Goal: Task Accomplishment & Management: Use online tool/utility

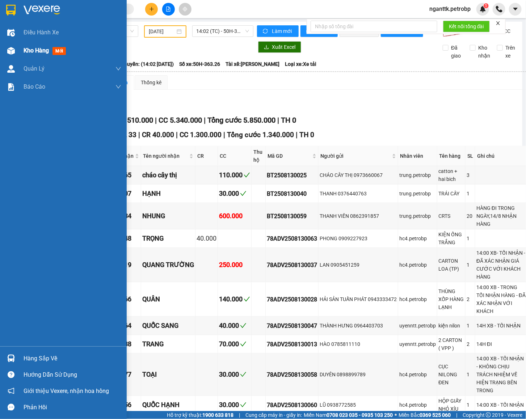
click at [12, 48] on img at bounding box center [11, 51] width 8 height 8
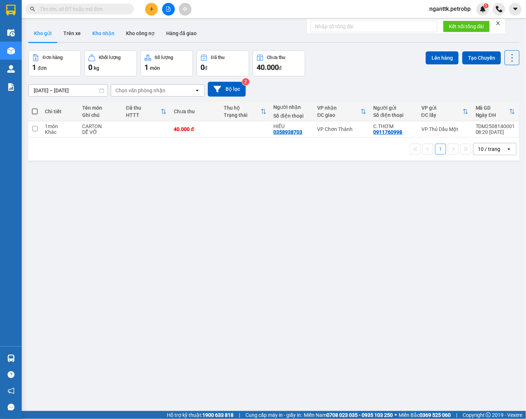
click at [107, 37] on button "Kho nhận" at bounding box center [104, 33] width 34 height 17
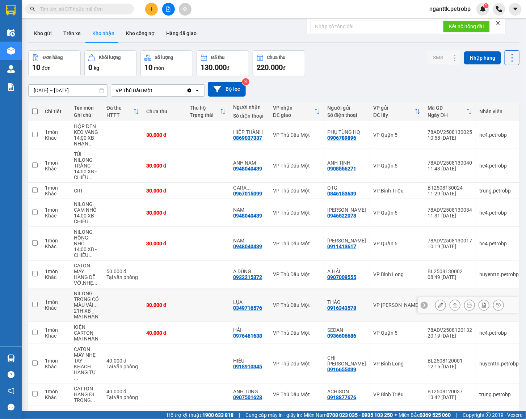
scroll to position [34, 0]
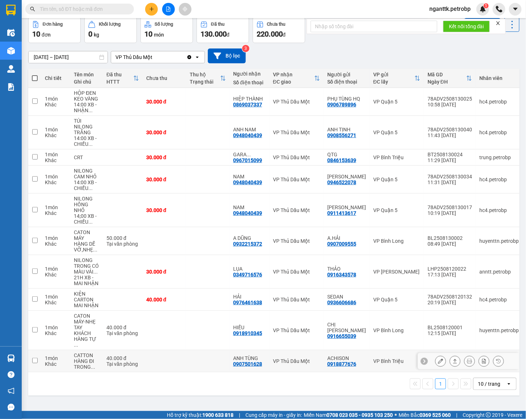
click at [252, 362] on div "0907501628" at bounding box center [247, 364] width 29 height 6
copy div "0907501628"
click at [337, 361] on div "0918877676" at bounding box center [341, 364] width 29 height 6
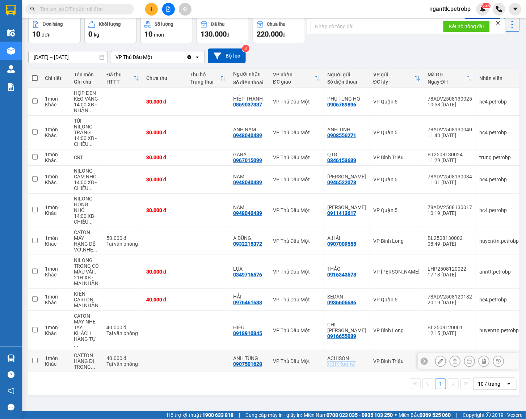
copy div "0918877676"
click at [465, 360] on button at bounding box center [470, 361] width 10 height 13
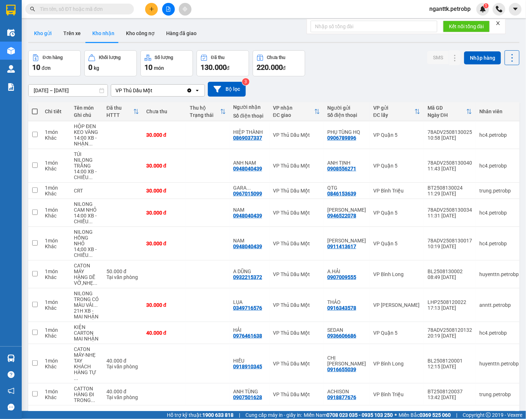
click at [38, 34] on button "Kho gửi" at bounding box center [42, 33] width 29 height 17
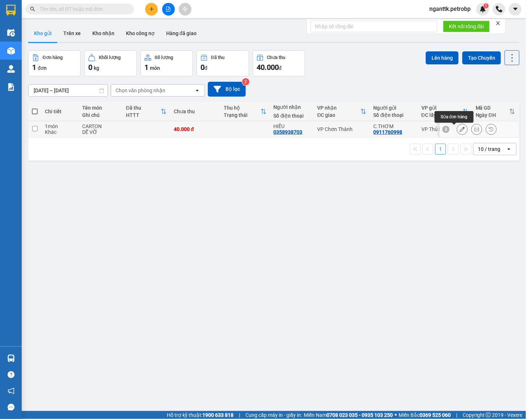
click at [471, 129] on div at bounding box center [476, 129] width 11 height 11
click at [474, 129] on icon at bounding box center [476, 129] width 5 height 5
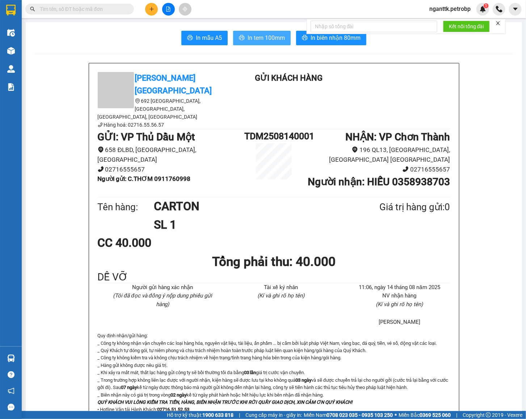
click at [249, 40] on span "In tem 100mm" at bounding box center [266, 37] width 37 height 9
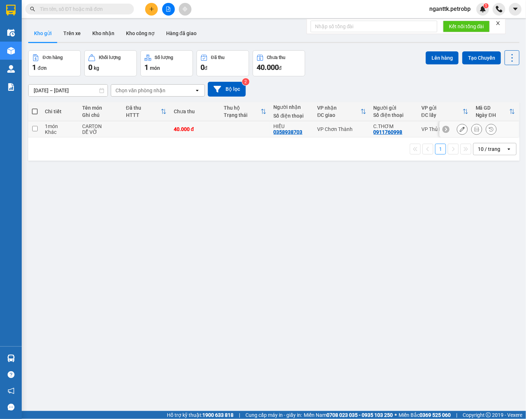
click at [148, 130] on td at bounding box center [146, 129] width 48 height 16
checkbox input "true"
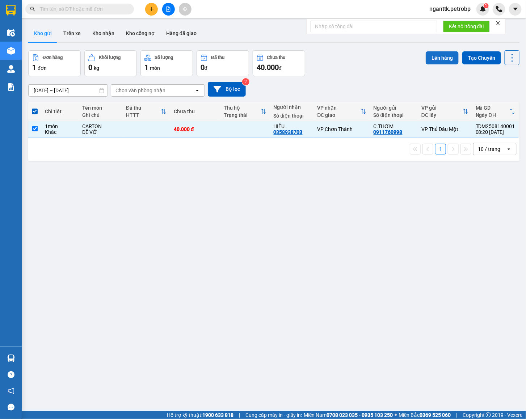
click at [426, 57] on button "Lên hàng" at bounding box center [442, 57] width 33 height 13
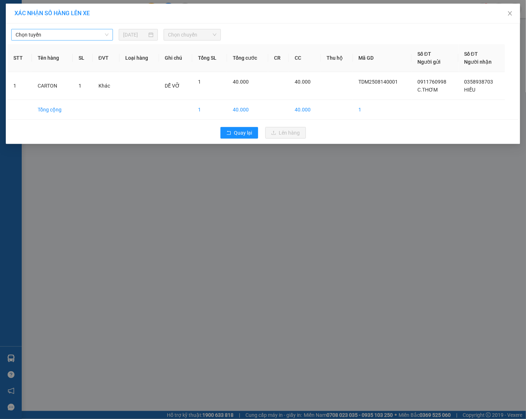
click at [34, 35] on span "Chọn tuyến" at bounding box center [62, 34] width 93 height 11
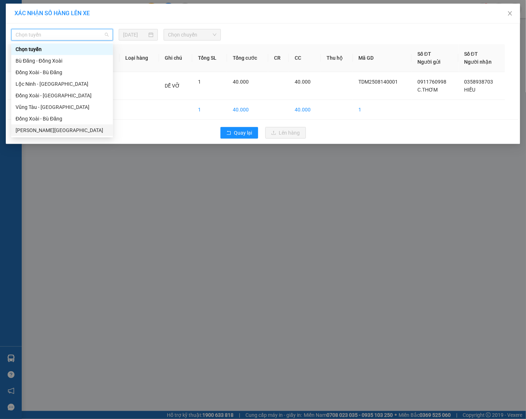
click at [51, 129] on div "[PERSON_NAME][GEOGRAPHIC_DATA]" at bounding box center [62, 130] width 93 height 8
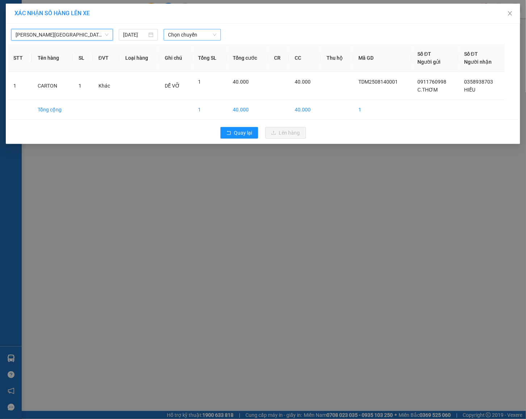
click at [206, 35] on span "Chọn chuyến" at bounding box center [192, 34] width 48 height 11
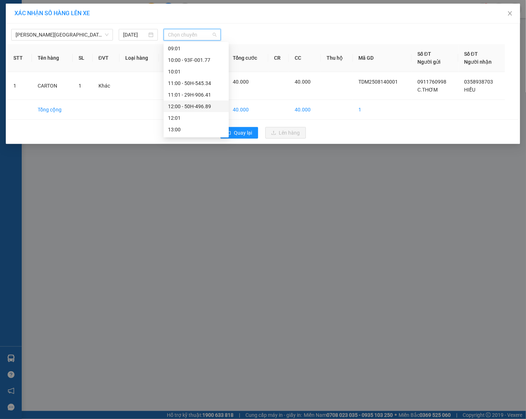
scroll to position [109, 0]
click at [197, 93] on div "09:00 - 29H-902.58" at bounding box center [196, 91] width 56 height 8
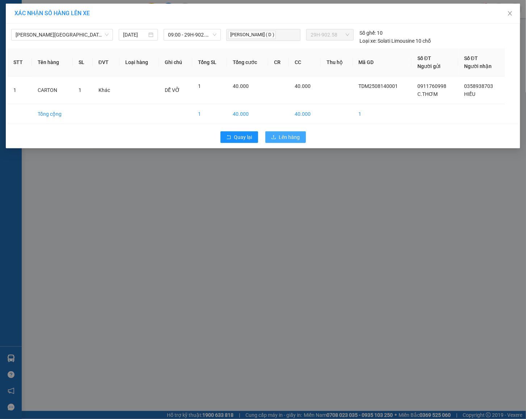
click at [290, 135] on span "Lên hàng" at bounding box center [289, 137] width 21 height 8
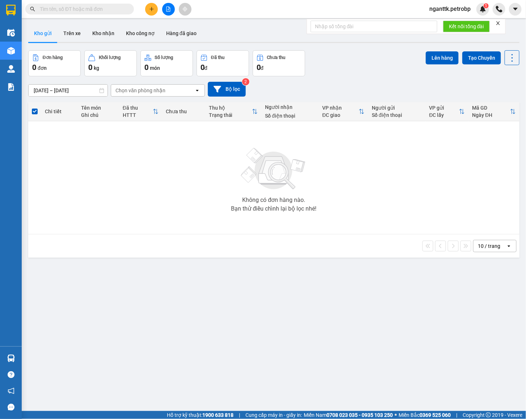
click at [349, 63] on div "Đơn hàng 0 đơn Khối lượng 0 kg Số lượng 0 món Đã thu 0 đ Chưa thu 0 đ Lên hàng …" at bounding box center [273, 63] width 491 height 26
click at [351, 81] on div "[DATE] – [DATE] Press the down arrow key to interact with the calendar and sele…" at bounding box center [273, 89] width 491 height 26
